Goal: Task Accomplishment & Management: Use online tool/utility

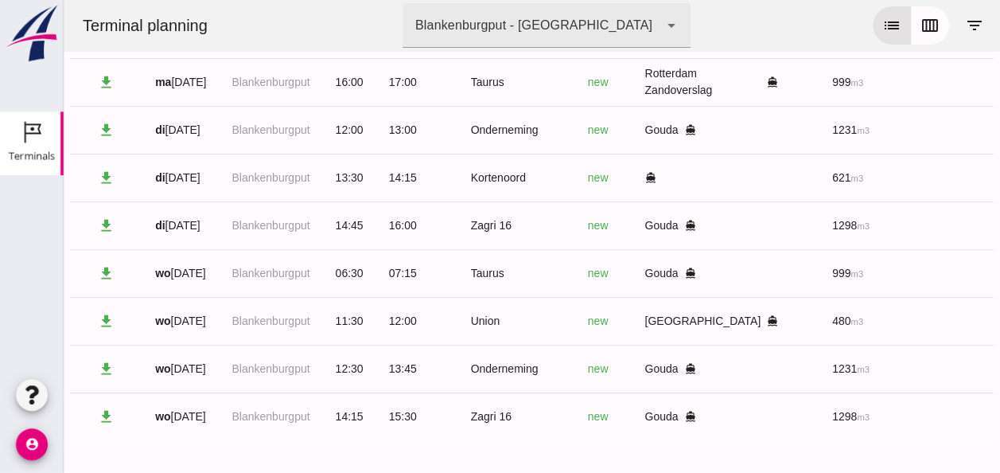
scroll to position [0, 426]
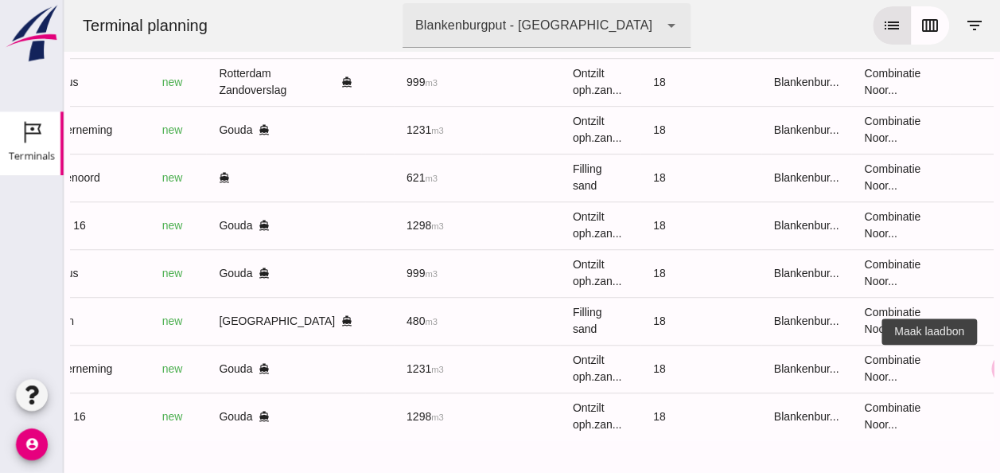
click at [999, 361] on icon "receipt_long" at bounding box center [1007, 368] width 14 height 14
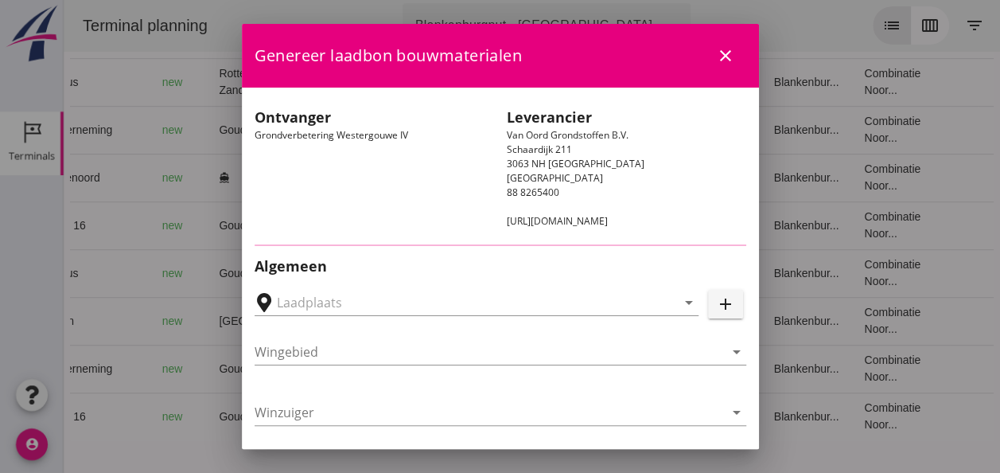
type input "Loswal Fa. J. Bos&Zonen, [GEOGRAPHIC_DATA]"
type input "Onderneming"
type input "[PERSON_NAME]"
type input "1231"
type input "Ontzilt oph.zand [75] (6120)"
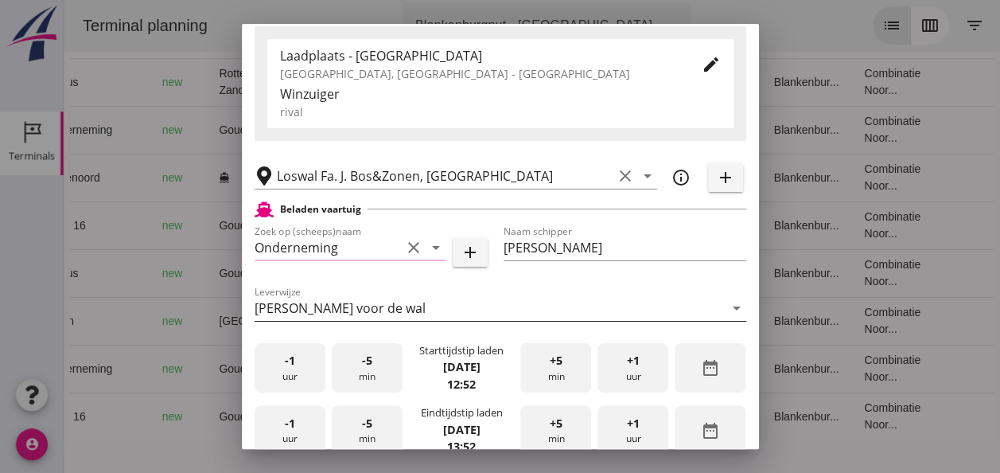
scroll to position [239, 0]
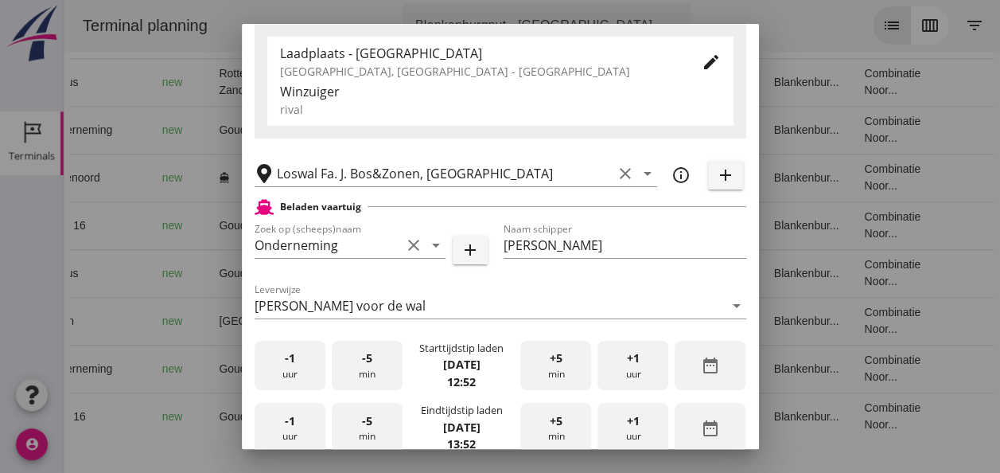
click at [290, 367] on div "-1 uur" at bounding box center [290, 366] width 71 height 50
click at [363, 370] on div "-5 min" at bounding box center [367, 366] width 71 height 50
click at [550, 360] on span "+5" at bounding box center [556, 358] width 13 height 18
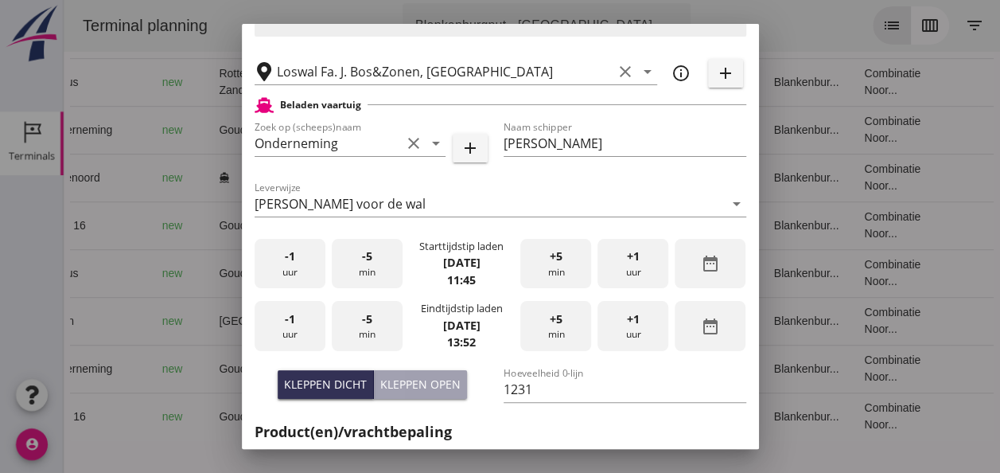
scroll to position [398, 0]
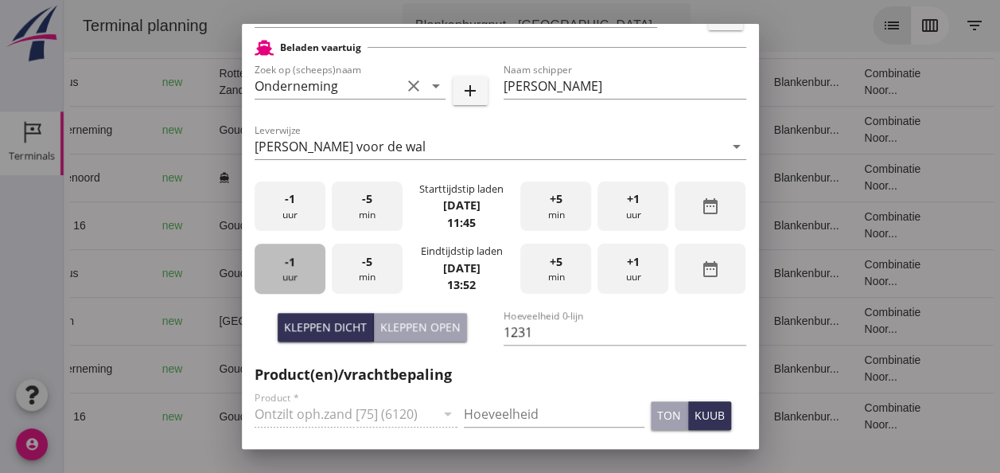
click at [296, 275] on div "-1 uur" at bounding box center [290, 268] width 71 height 50
click at [360, 271] on div "-5 min" at bounding box center [367, 268] width 71 height 50
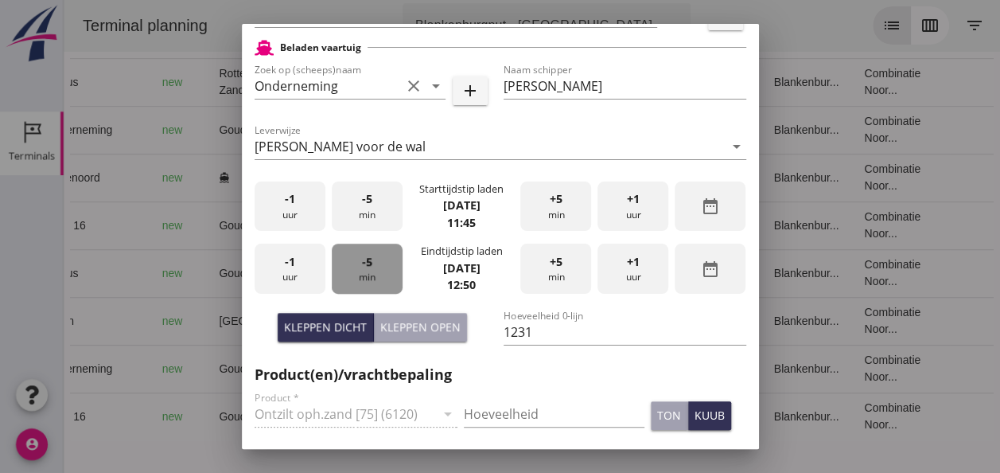
click at [360, 271] on div "-5 min" at bounding box center [367, 268] width 71 height 50
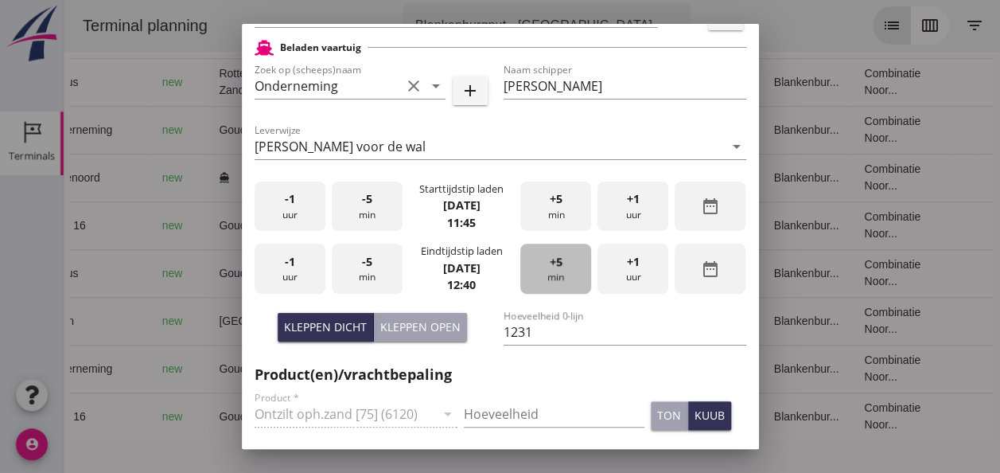
click at [555, 267] on div "+5 min" at bounding box center [555, 268] width 71 height 50
click at [420, 325] on div "Kleppen open" at bounding box center [420, 326] width 80 height 17
type input "1003"
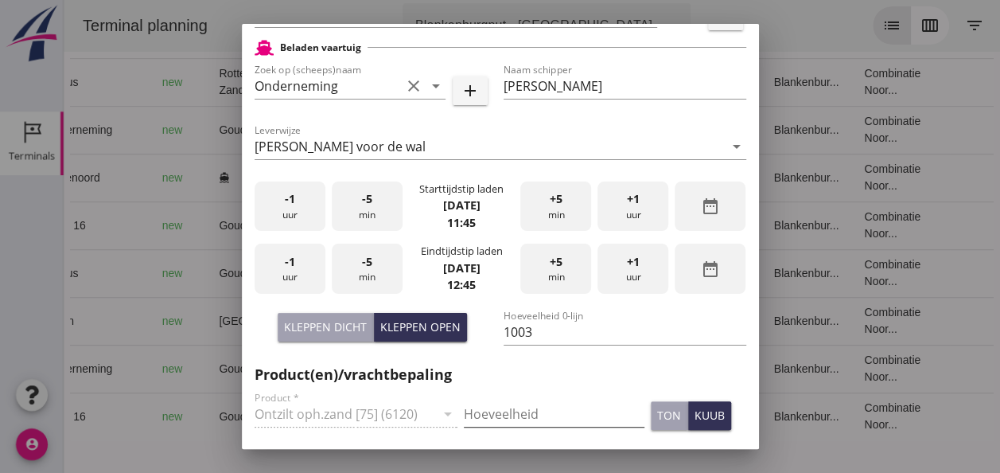
click at [496, 414] on input "Hoeveelheid" at bounding box center [554, 413] width 181 height 25
type input "1003"
click at [695, 415] on div "kuub" at bounding box center [710, 415] width 30 height 17
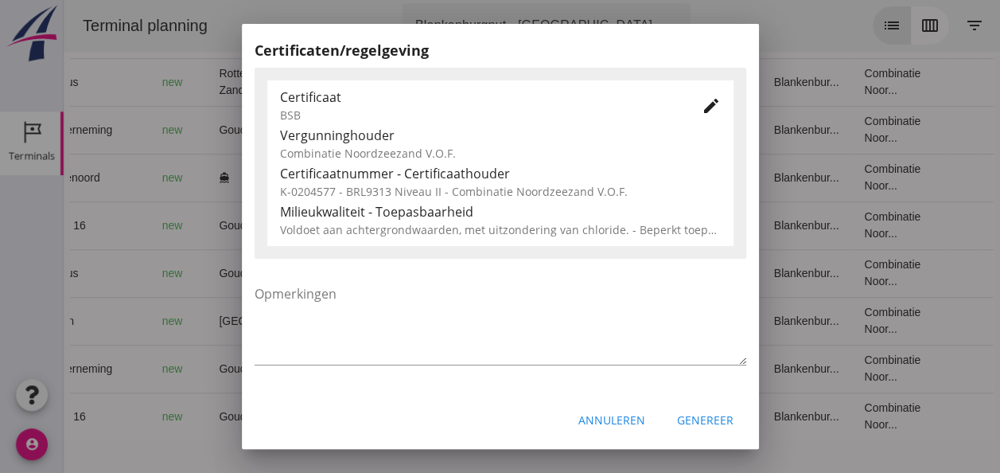
scroll to position [811, 0]
click at [686, 419] on div "Genereer" at bounding box center [705, 419] width 56 height 17
